Goal: Information Seeking & Learning: Learn about a topic

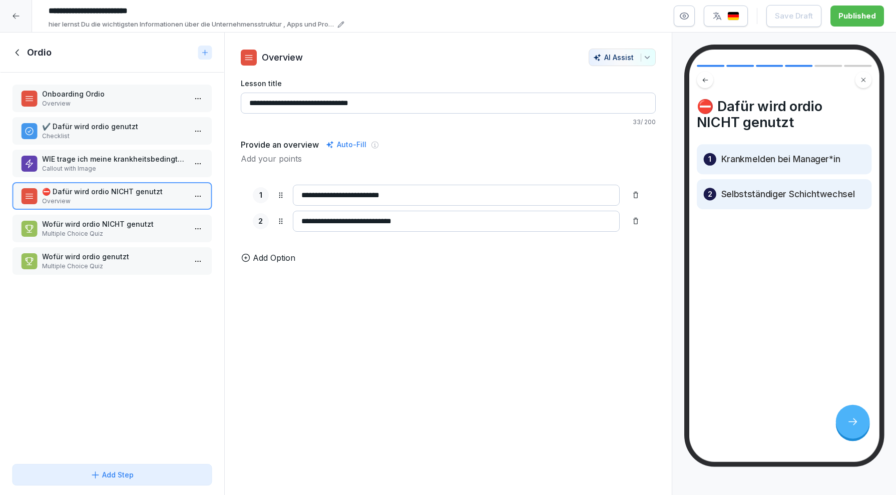
click at [17, 18] on icon at bounding box center [16, 16] width 8 height 8
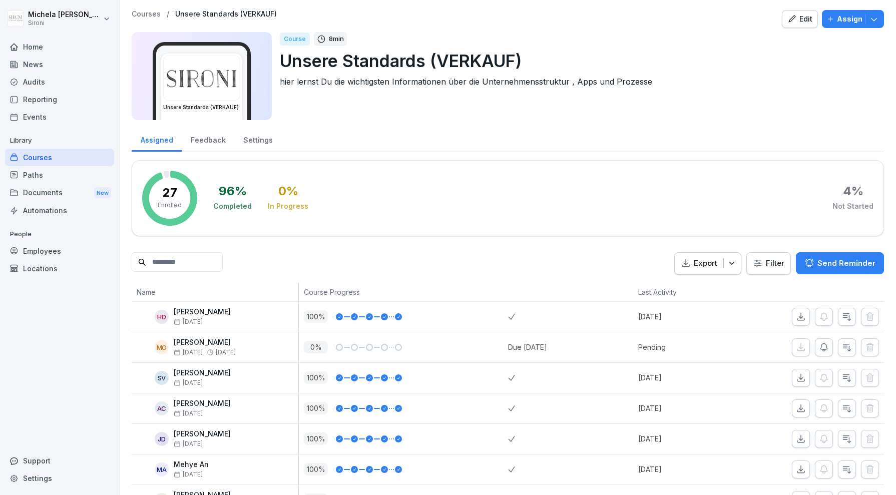
click at [794, 21] on icon "button" at bounding box center [791, 19] width 9 height 9
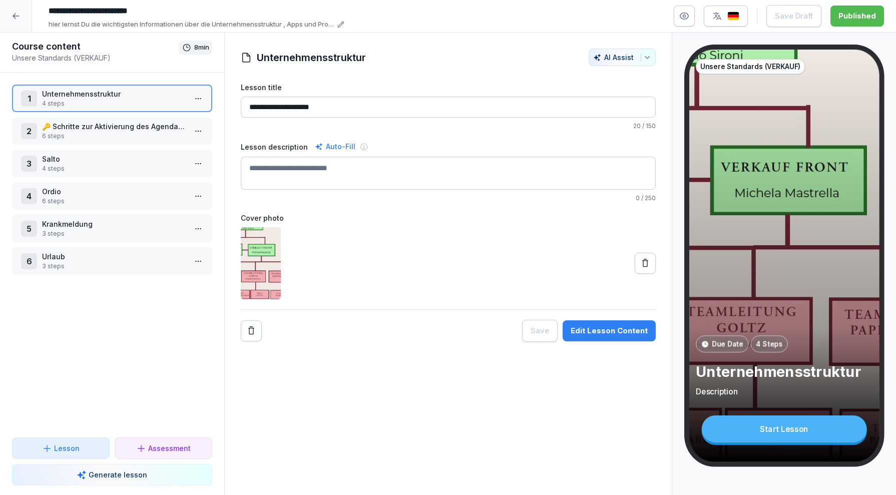
click at [146, 140] on p "6 steps" at bounding box center [114, 136] width 144 height 9
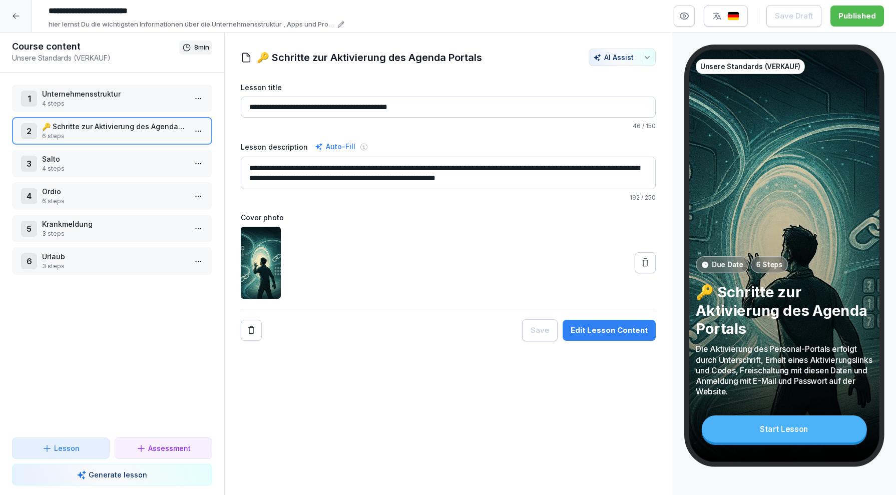
click at [145, 171] on p "4 steps" at bounding box center [114, 168] width 144 height 9
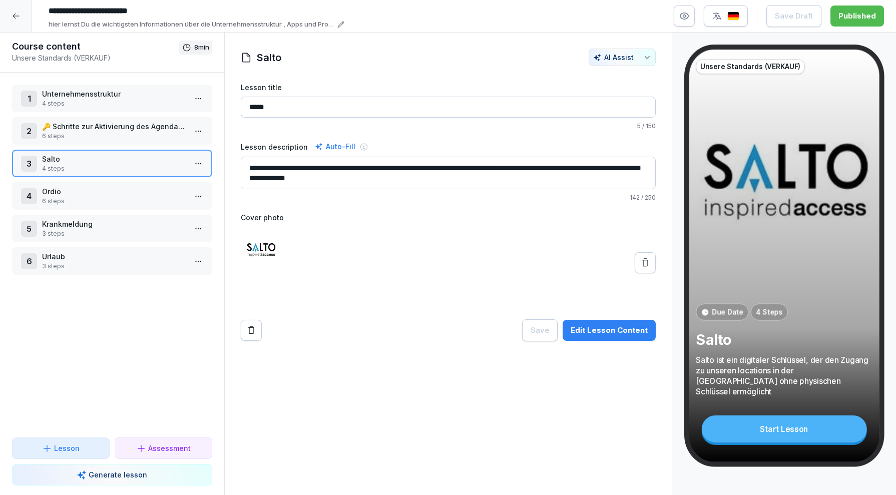
click at [18, 15] on icon at bounding box center [16, 16] width 8 height 8
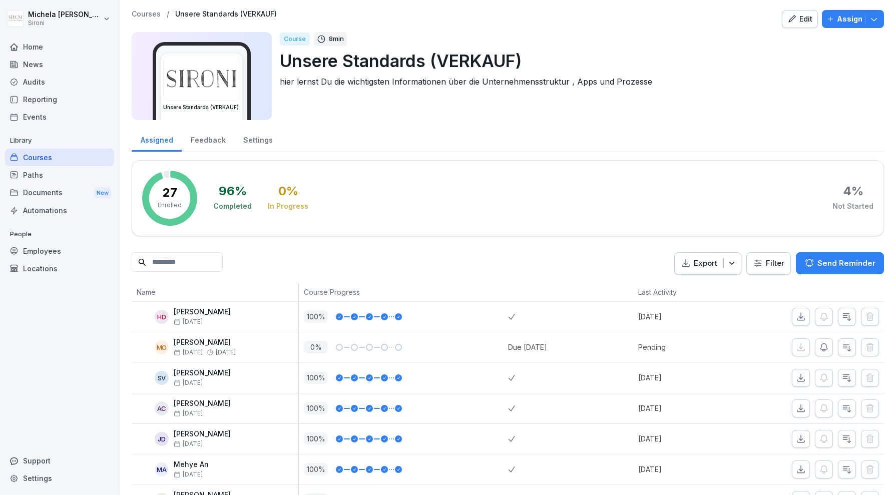
click at [151, 15] on p "Courses" at bounding box center [146, 14] width 29 height 9
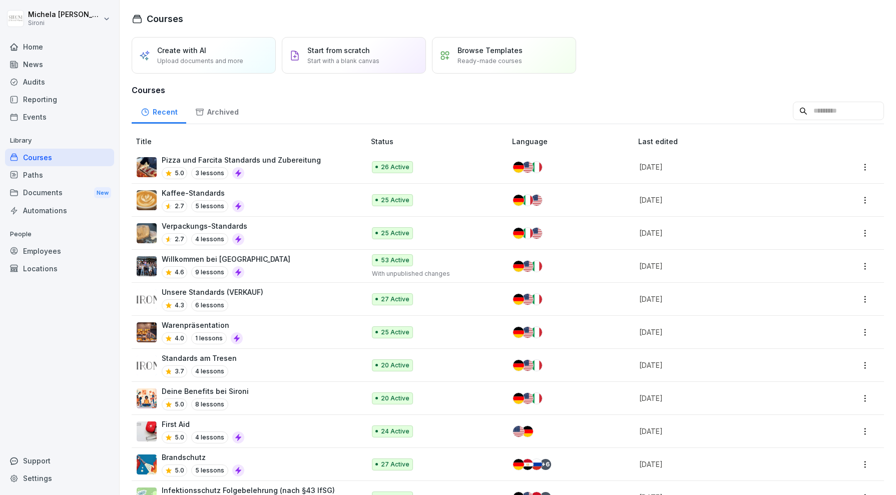
click at [284, 359] on div "Standards am Tresen 3.7 4 lessons" at bounding box center [246, 365] width 218 height 25
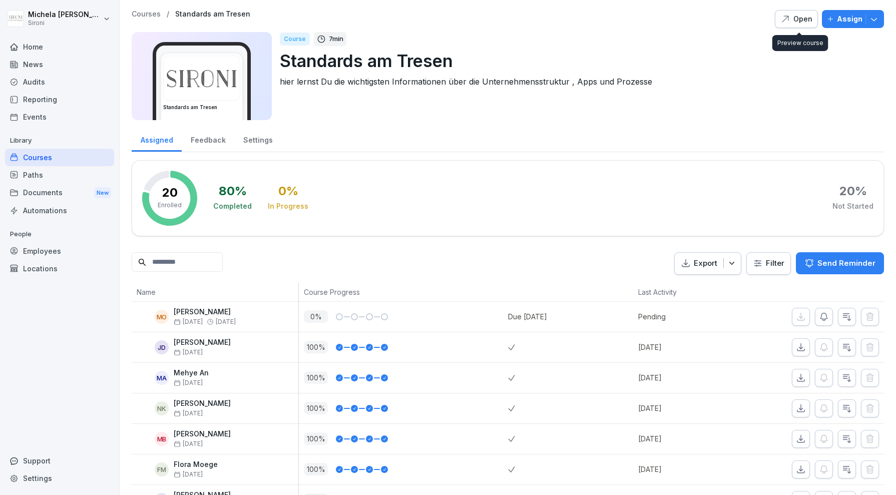
click at [804, 19] on div "Open" at bounding box center [796, 19] width 32 height 11
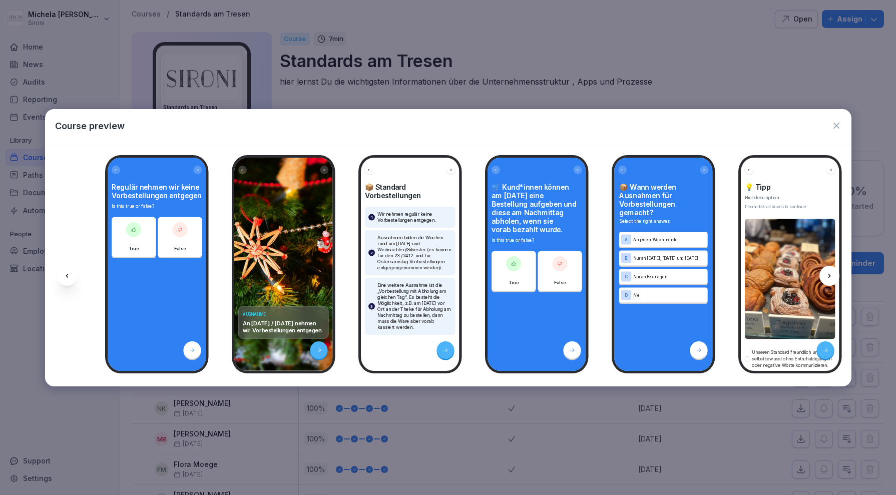
click at [832, 122] on icon "button" at bounding box center [836, 126] width 10 height 10
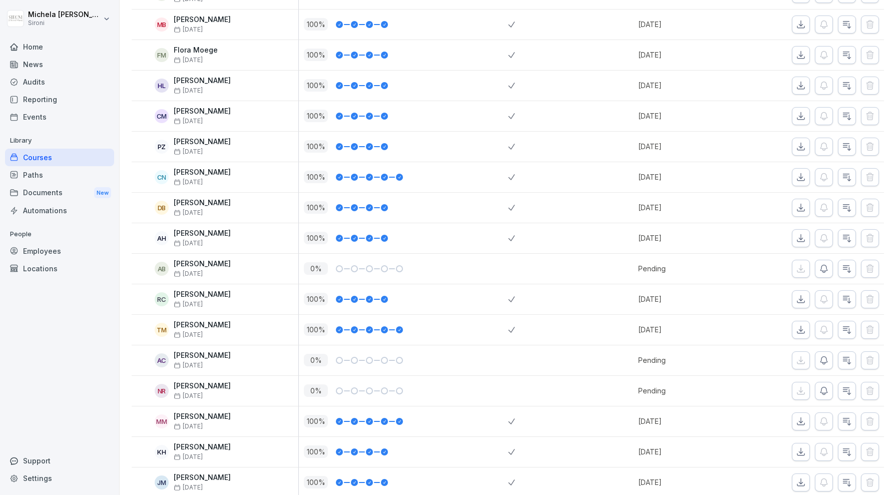
scroll to position [415, 0]
